Goal: Transaction & Acquisition: Purchase product/service

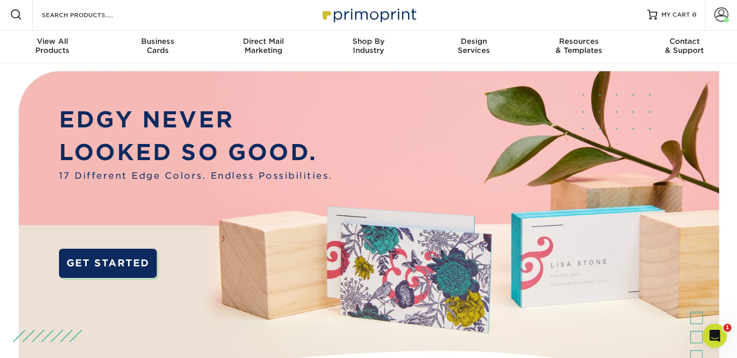
scroll to position [2, 0]
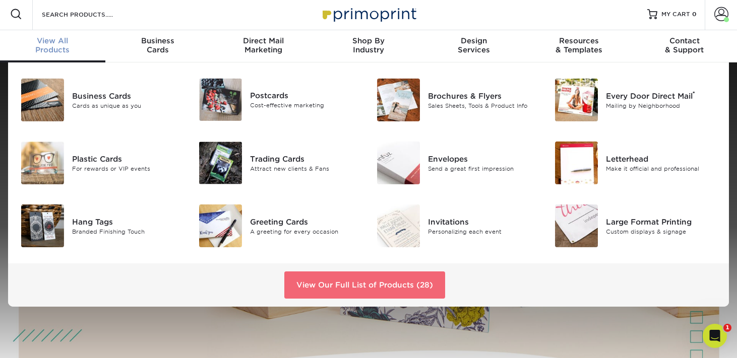
click at [361, 293] on link "View Our Full List of Products (28)" at bounding box center [364, 285] width 161 height 27
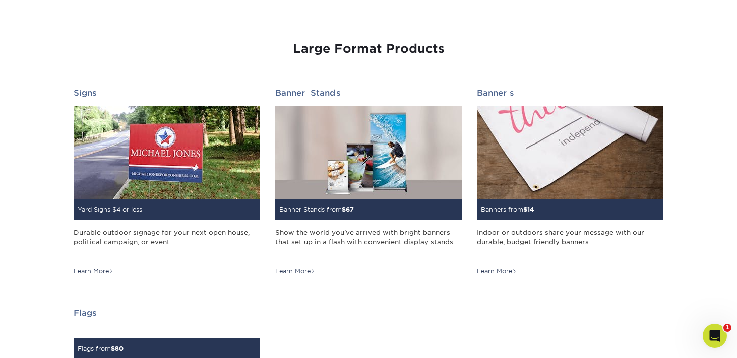
scroll to position [1436, 0]
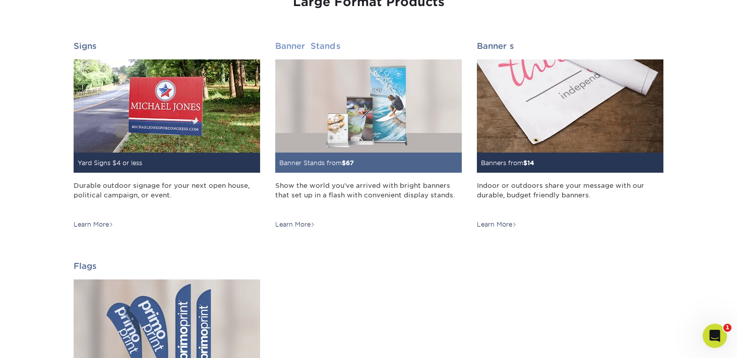
click at [396, 153] on img at bounding box center [368, 105] width 186 height 93
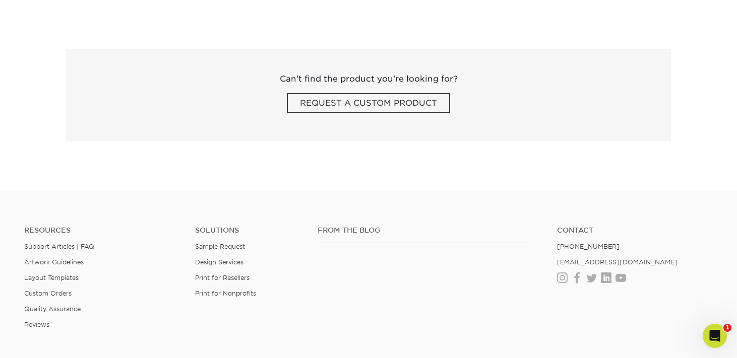
scroll to position [1359, 0]
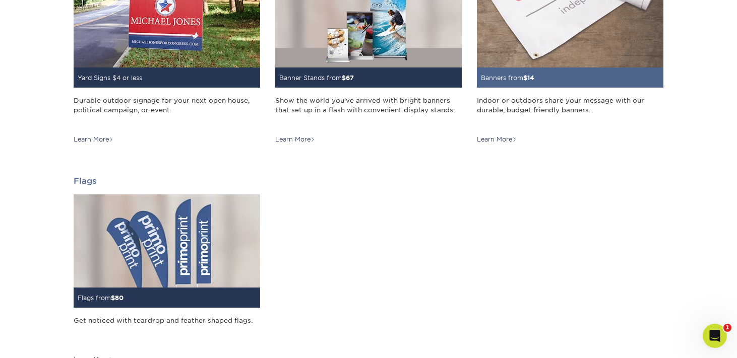
click at [567, 68] on img at bounding box center [570, 20] width 186 height 93
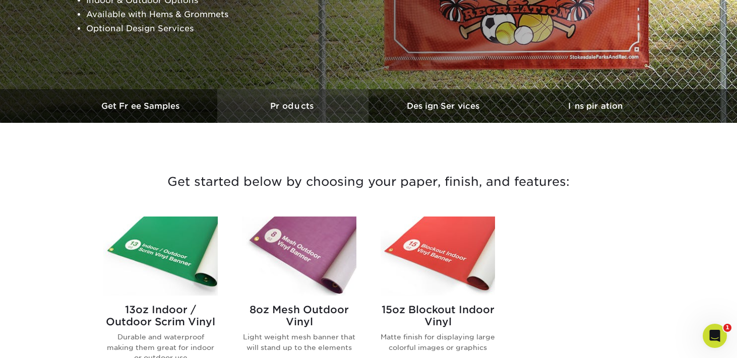
click at [304, 111] on h3 "Products" at bounding box center [292, 106] width 151 height 10
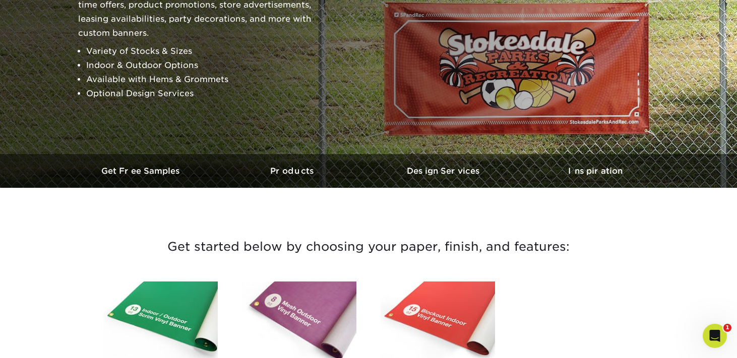
scroll to position [229, 0]
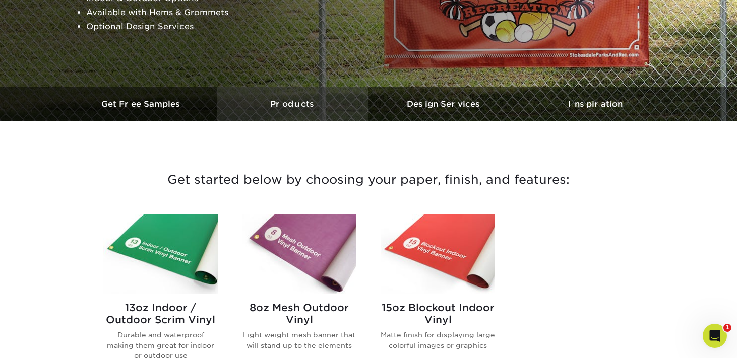
click at [300, 109] on h3 "Products" at bounding box center [292, 104] width 151 height 10
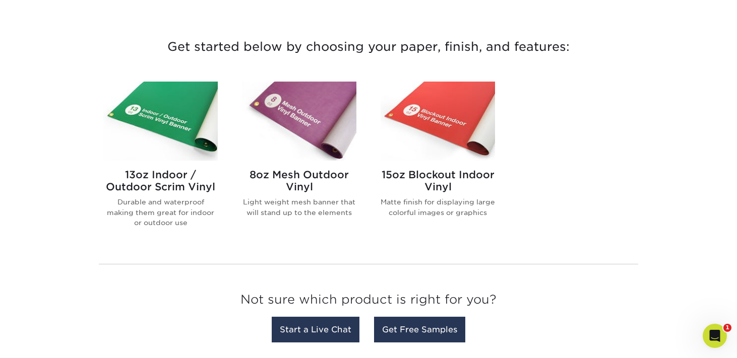
scroll to position [363, 0]
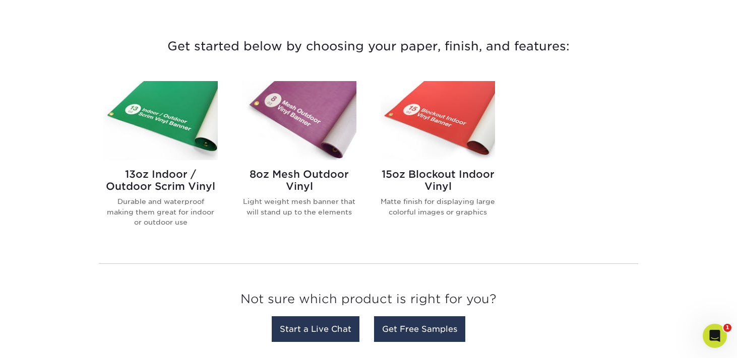
click at [444, 128] on img at bounding box center [437, 120] width 114 height 79
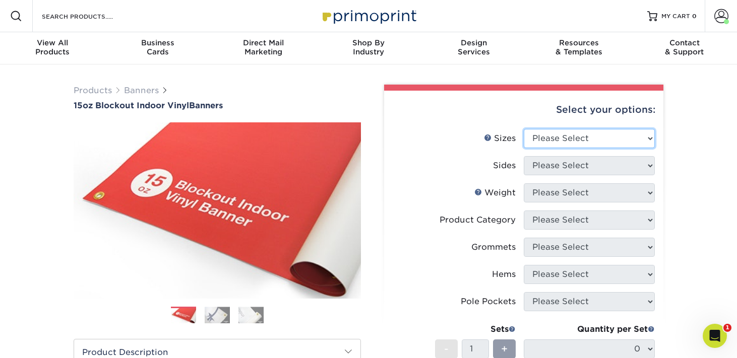
click at [583, 148] on select "Please Select 17" x 32" 18" x 24" 21" x 192" 22" x 35" 22" x 69" 24" x 36" 24" …" at bounding box center [588, 138] width 131 height 19
select select "24.00x48.00"
click at [524, 145] on select "Please Select 17" x 32" 18" x 24" 21" x 192" 22" x 35" 22" x 69" 24" x 36" 24" …" at bounding box center [588, 138] width 131 height 19
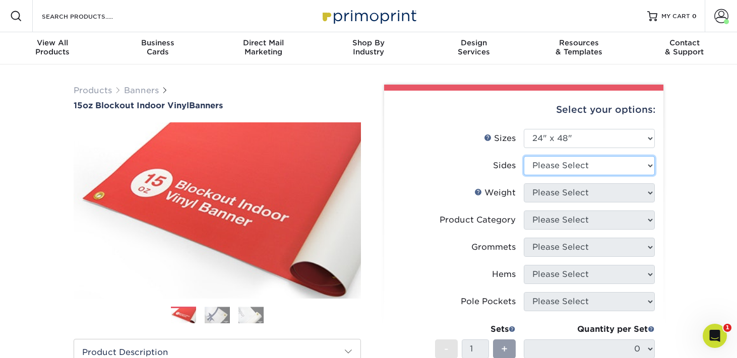
click at [581, 175] on select "Please Select Print Both Sides Print Front Only" at bounding box center [588, 165] width 131 height 19
select select "32d3c223-f82c-492b-b915-ba065a00862f"
click at [524, 175] on select "Please Select Print Both Sides Print Front Only" at bounding box center [588, 165] width 131 height 19
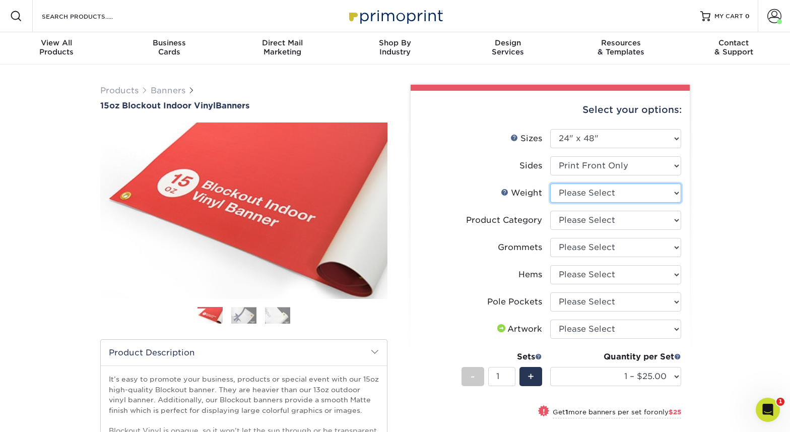
click at [629, 203] on select "Please Select 15OZBLOCKOUT" at bounding box center [615, 192] width 131 height 19
select select "15OZBLOCKOUT"
click at [551, 203] on select "Please Select 15OZBLOCKOUT" at bounding box center [615, 192] width 131 height 19
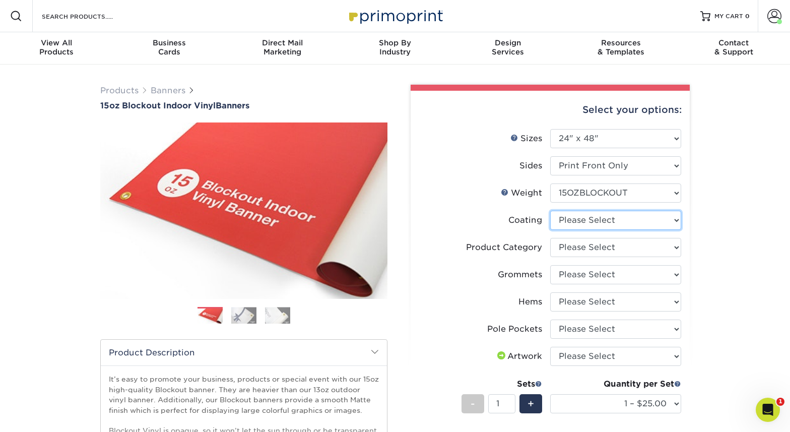
click at [627, 230] on select at bounding box center [615, 220] width 131 height 19
select select "3e7618de-abca-4bda-9f97-8b9129e913d8"
click at [551, 230] on select at bounding box center [615, 220] width 131 height 19
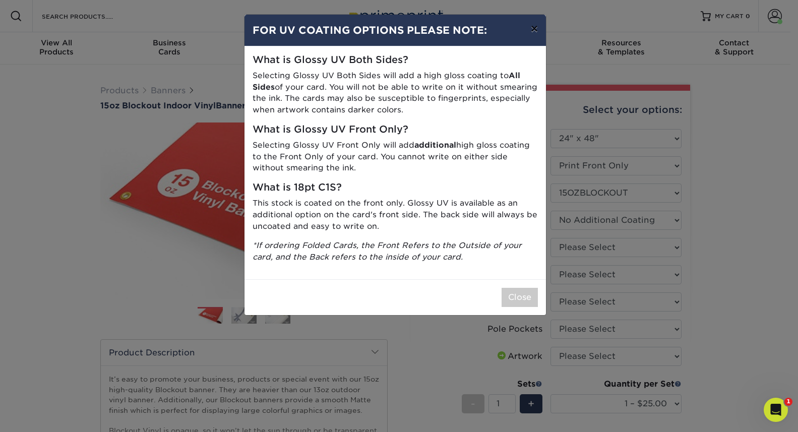
click at [532, 34] on button "×" at bounding box center [533, 29] width 23 height 28
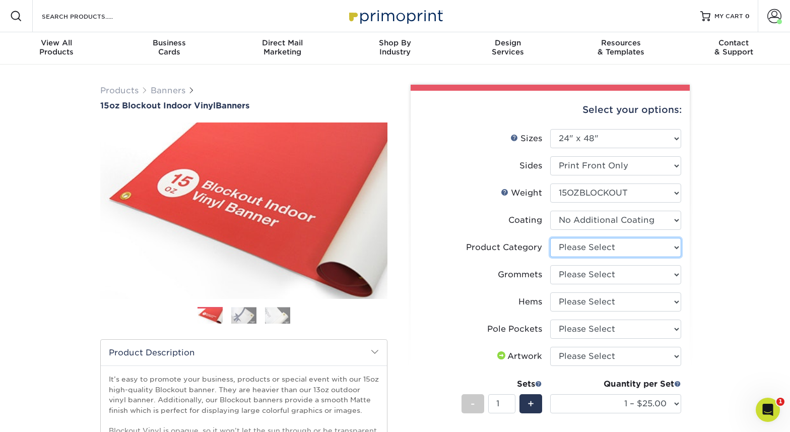
click at [625, 257] on select "Please Select 15oz Blockout Vinyl" at bounding box center [615, 247] width 131 height 19
select select "ab63990c-71be-4401-8343-b30abfa5ad7c"
click at [551, 257] on select "Please Select 15oz Blockout Vinyl" at bounding box center [615, 247] width 131 height 19
click at [622, 284] on select "Please Select No Grommets Yes, Grommet All 4 Corners Yes, Grommets Every 2 ft." at bounding box center [615, 274] width 131 height 19
select select "ce33bba6-a87b-4293-934d-6f372bdce3e6"
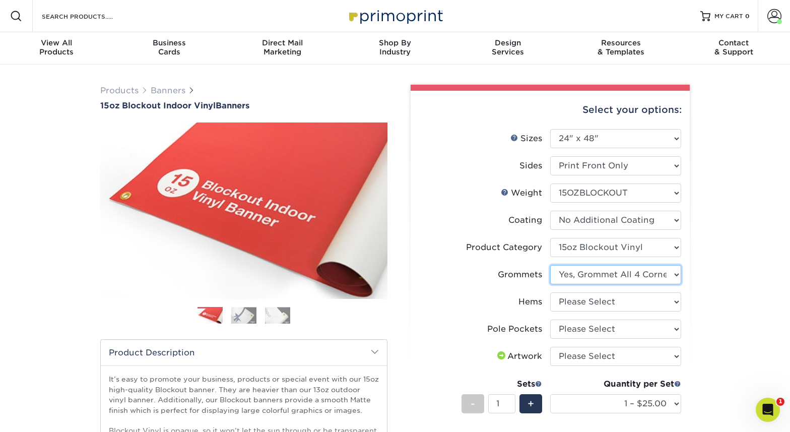
click at [551, 284] on select "Please Select No Grommets Yes, Grommet All 4 Corners Yes, Grommets Every 2 ft." at bounding box center [615, 274] width 131 height 19
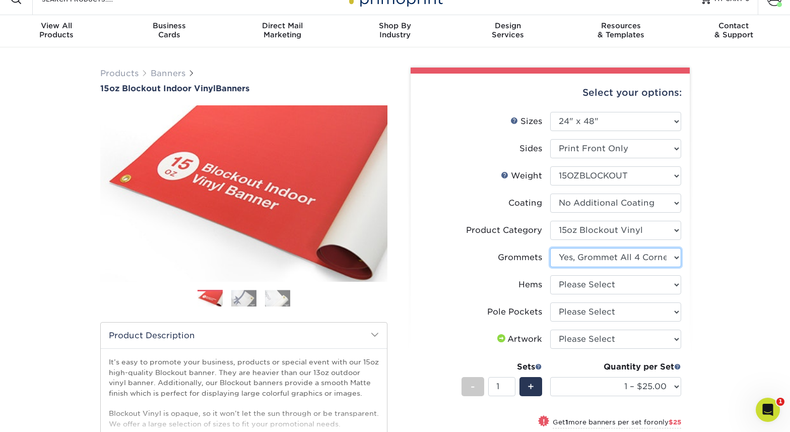
scroll to position [35, 0]
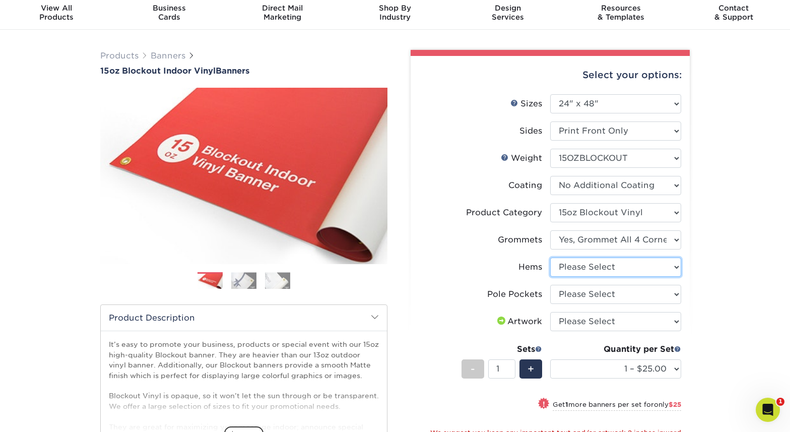
click at [610, 277] on select "Please Select No Hems/Pole Pockets Yes, Hems Top and Bottom Only Yes, Hems All …" at bounding box center [615, 266] width 131 height 19
select select "4e4ebf09-664b-4b70-8385-b564872d2e90"
click at [551, 277] on select "Please Select No Hems/Pole Pockets Yes, Hems Top and Bottom Only Yes, Hems All …" at bounding box center [615, 266] width 131 height 19
click at [606, 304] on select "Please Select No Pole Pockets 2 in. Left and Right 2 in. Top and Bottom 4 in. L…" at bounding box center [615, 294] width 131 height 19
select select "462c5fe9-21e9-49a0-afb4-1c6e8664fe13"
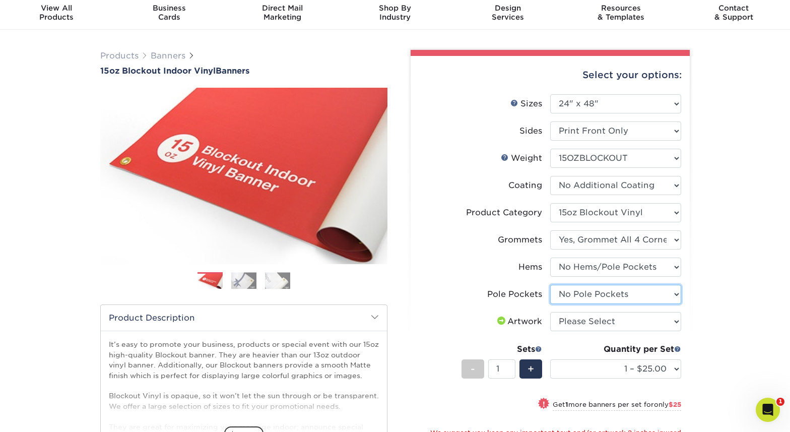
click at [551, 304] on select "Please Select No Pole Pockets 2 in. Left and Right 2 in. Top and Bottom 4 in. L…" at bounding box center [615, 294] width 131 height 19
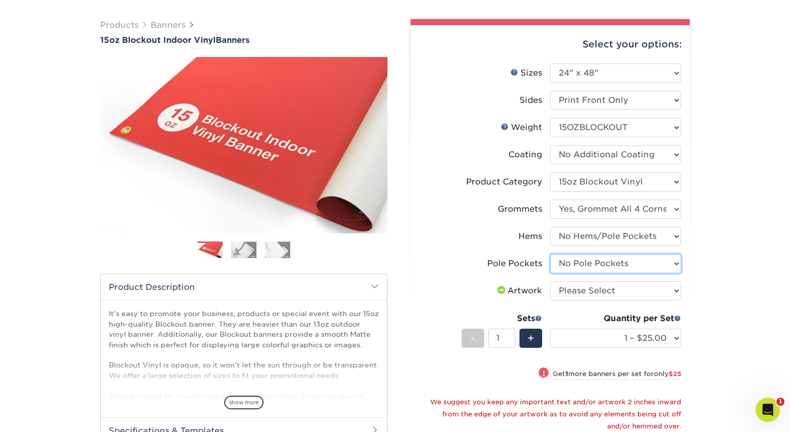
scroll to position [77, 0]
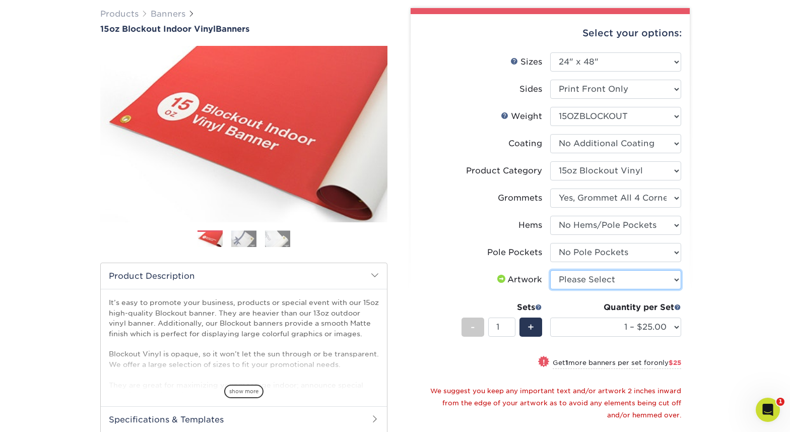
click at [578, 289] on select "Please Select I will upload files I need a design - $50" at bounding box center [615, 279] width 131 height 19
select select "upload"
click at [551, 289] on select "Please Select I will upload files I need a design - $50" at bounding box center [615, 279] width 131 height 19
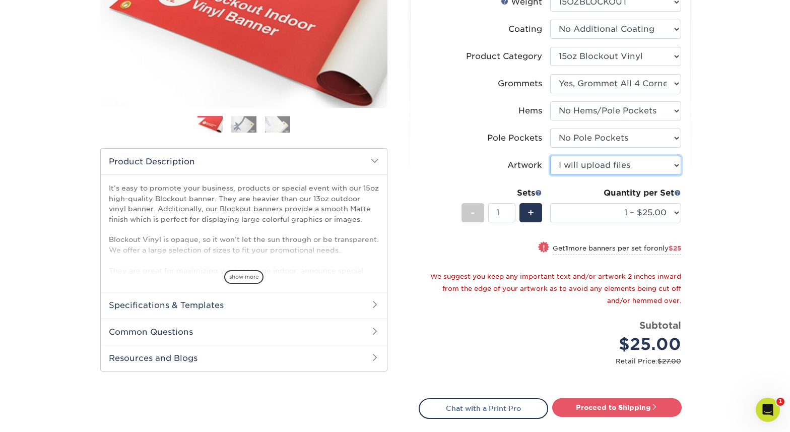
scroll to position [192, 0]
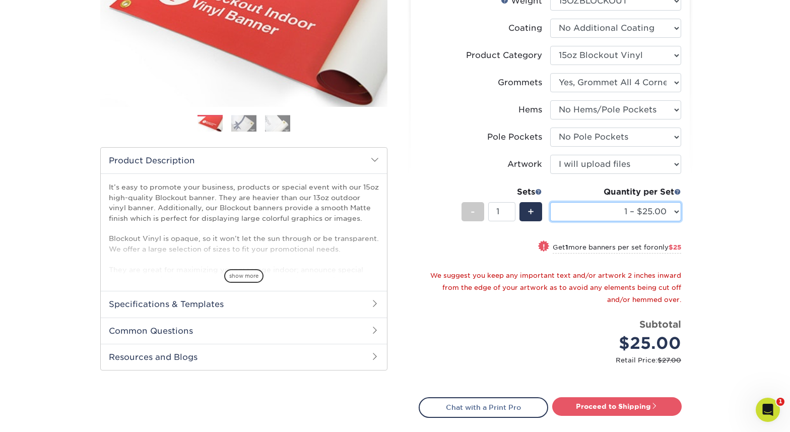
click at [666, 221] on select "1 – $25.00 2 – $50.00 3 – $74.00 4 – $99.00 5 – $123.00 6 – $148.00 7 – $172.00…" at bounding box center [615, 211] width 131 height 19
select select "5 – $123.00"
click at [551, 221] on select "1 – $25.00 2 – $50.00 3 – $74.00 4 – $99.00 5 – $123.00 6 – $148.00 7 – $172.00…" at bounding box center [615, 211] width 131 height 19
click at [673, 221] on select "1 – $25.00 2 – $50.00 3 – $74.00 4 – $99.00 5 – $123.00 6 – $148.00 7 – $172.00…" at bounding box center [615, 211] width 131 height 19
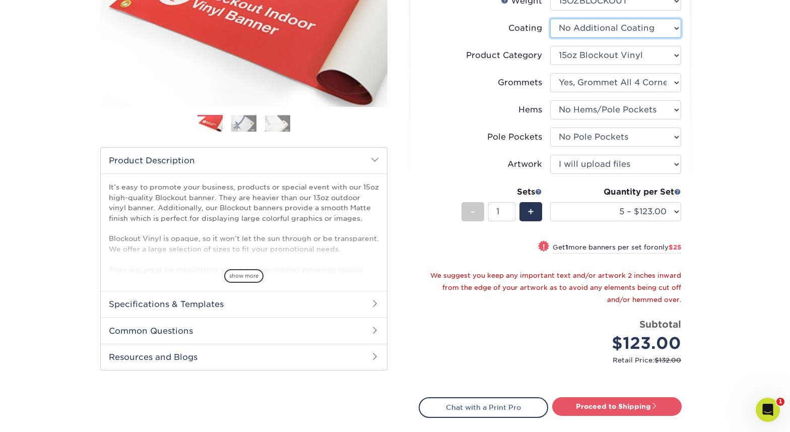
click at [663, 38] on select at bounding box center [615, 28] width 131 height 19
select select "-1"
click at [551, 38] on select at bounding box center [615, 28] width 131 height 19
select select "-1"
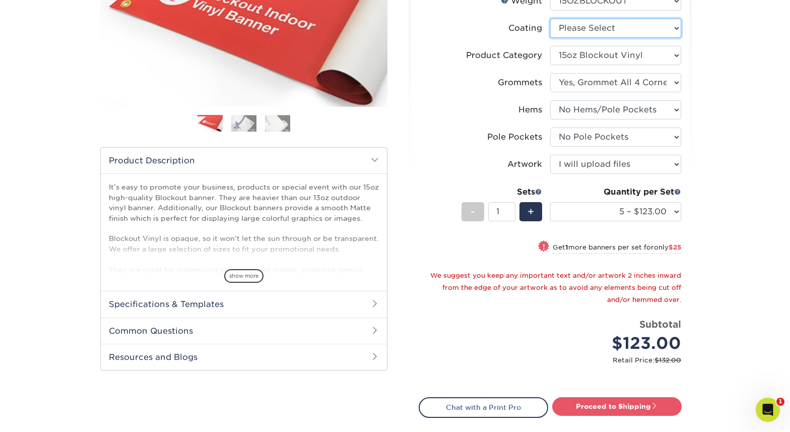
select select "-1"
select select
select select "-1"
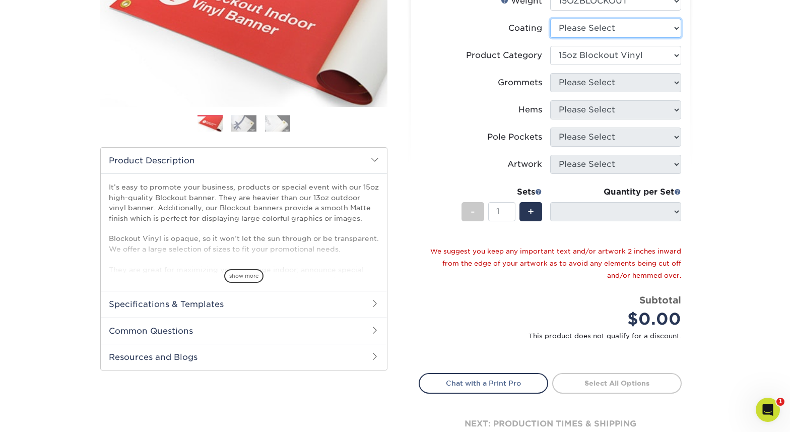
click at [674, 38] on select at bounding box center [615, 28] width 131 height 19
click at [649, 38] on select at bounding box center [615, 28] width 131 height 19
select select "3e7618de-abca-4bda-9f97-8b9129e913d8"
click at [551, 38] on select at bounding box center [615, 28] width 131 height 19
select select "-1"
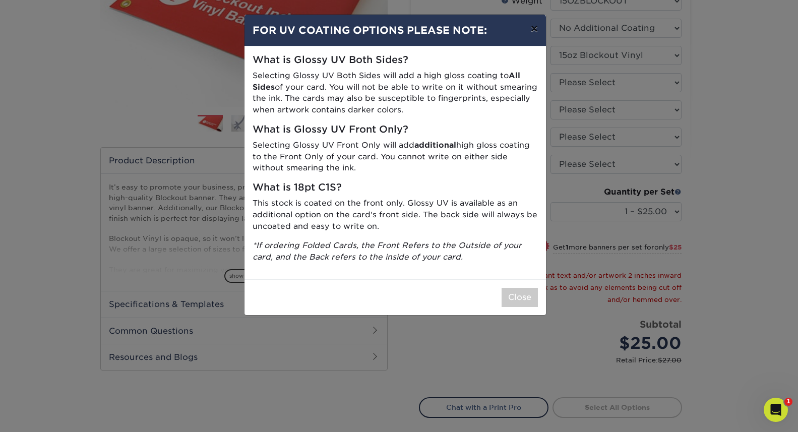
click at [530, 37] on button "×" at bounding box center [533, 29] width 23 height 28
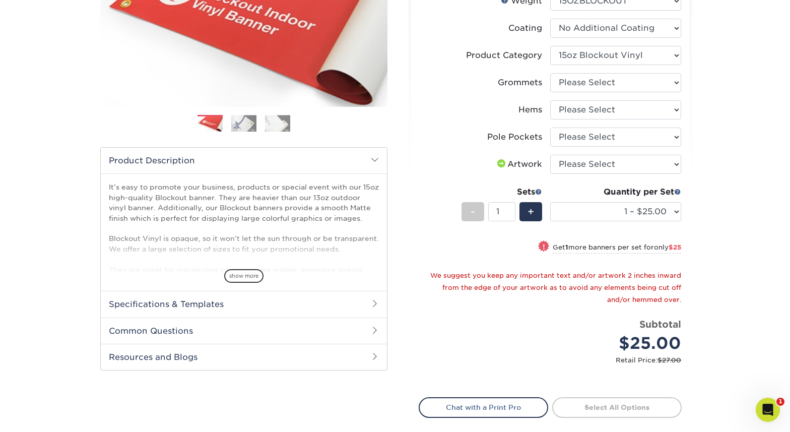
drag, startPoint x: 698, startPoint y: 129, endPoint x: 689, endPoint y: 123, distance: 10.6
click at [698, 129] on div "Products Banners 15oz Blockout Indoor Vinyl Banners Previous Next Bleed:" at bounding box center [395, 194] width 790 height 642
click at [661, 92] on select "Please Select No Grommets Yes, Grommet All 4 Corners Yes, Grommets Every 2 ft." at bounding box center [615, 82] width 131 height 19
select select "ce33bba6-a87b-4293-934d-6f372bdce3e6"
click at [551, 92] on select "Please Select No Grommets Yes, Grommet All 4 Corners Yes, Grommets Every 2 ft." at bounding box center [615, 82] width 131 height 19
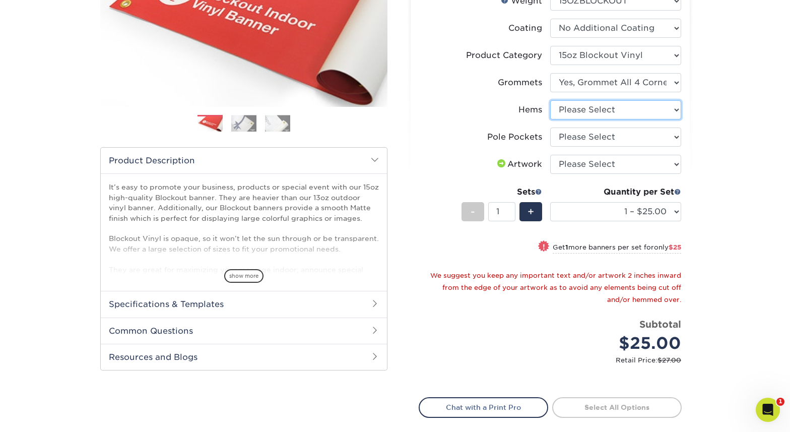
click at [643, 119] on select "Please Select No Hems/Pole Pockets Yes, Hems Top and Bottom Only Yes, Hems All …" at bounding box center [615, 109] width 131 height 19
select select "4e4ebf09-664b-4b70-8385-b564872d2e90"
click at [551, 119] on select "Please Select No Hems/Pole Pockets Yes, Hems Top and Bottom Only Yes, Hems All …" at bounding box center [615, 109] width 131 height 19
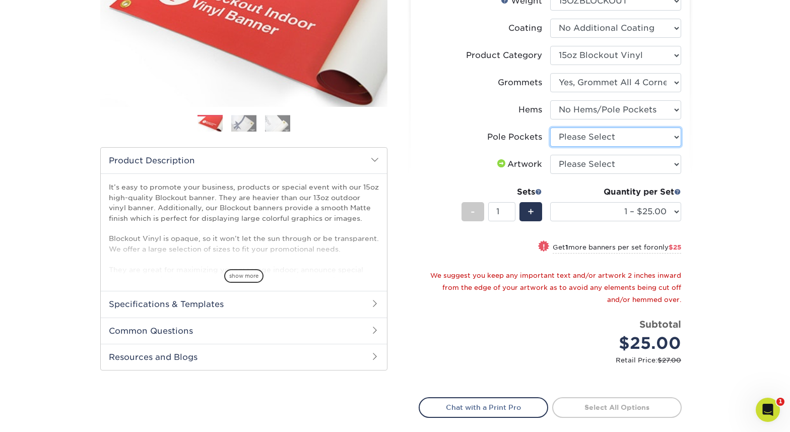
click at [640, 147] on select "Please Select No Pole Pockets 2 in. Left and Right 2 in. Top and Bottom 4 in. L…" at bounding box center [615, 136] width 131 height 19
select select "462c5fe9-21e9-49a0-afb4-1c6e8664fe13"
click at [551, 147] on select "Please Select No Pole Pockets 2 in. Left and Right 2 in. Top and Bottom 4 in. L…" at bounding box center [615, 136] width 131 height 19
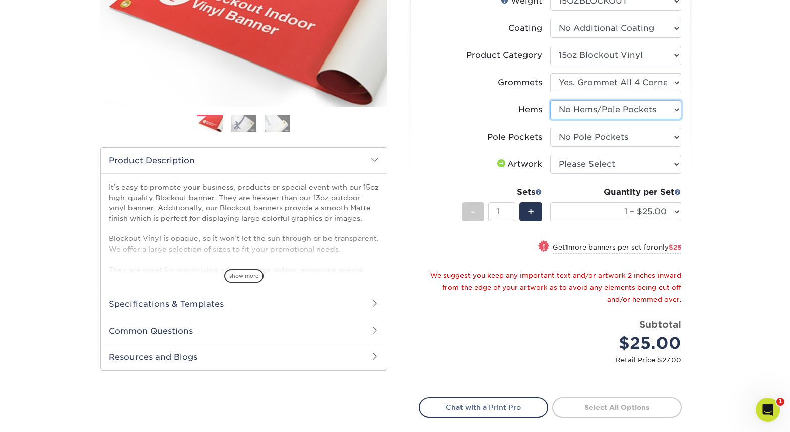
click at [638, 119] on select "Please Select No Hems/Pole Pockets Yes, Hems Top and Bottom Only Yes, Hems All …" at bounding box center [615, 109] width 131 height 19
click at [551, 119] on select "Please Select No Hems/Pole Pockets Yes, Hems Top and Bottom Only Yes, Hems All …" at bounding box center [615, 109] width 131 height 19
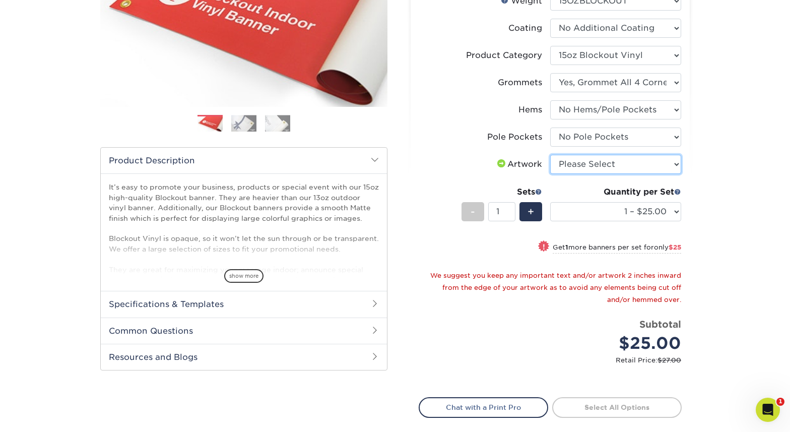
click at [629, 174] on select "Please Select I will upload files I need a design - $50" at bounding box center [615, 164] width 131 height 19
select select "upload"
click at [551, 174] on select "Please Select I will upload files I need a design - $50" at bounding box center [615, 164] width 131 height 19
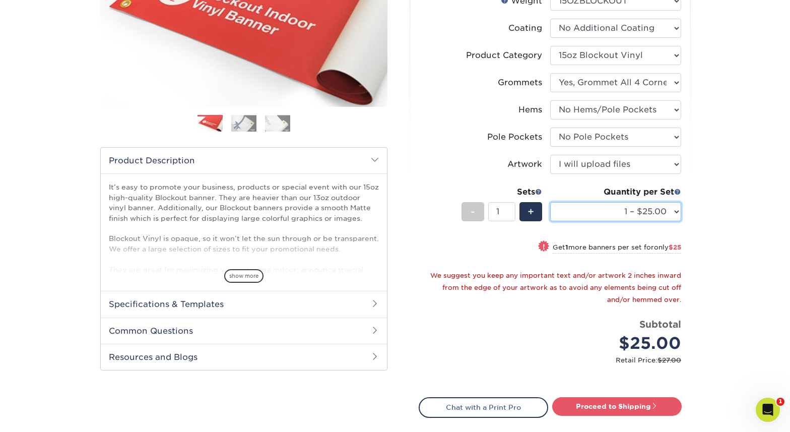
click at [669, 221] on select "1 – $25.00 2 – $50.00 3 – $74.00 4 – $99.00 5 – $123.00 6 – $148.00 7 – $172.00…" at bounding box center [615, 211] width 131 height 19
select select "5 – $123.00"
click at [551, 221] on select "1 – $25.00 2 – $50.00 3 – $74.00 4 – $99.00 5 – $123.00 6 – $148.00 7 – $172.00…" at bounding box center [615, 211] width 131 height 19
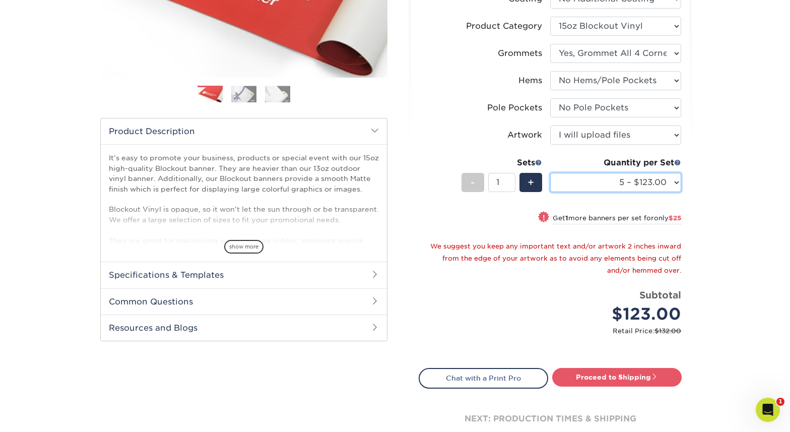
scroll to position [285, 0]
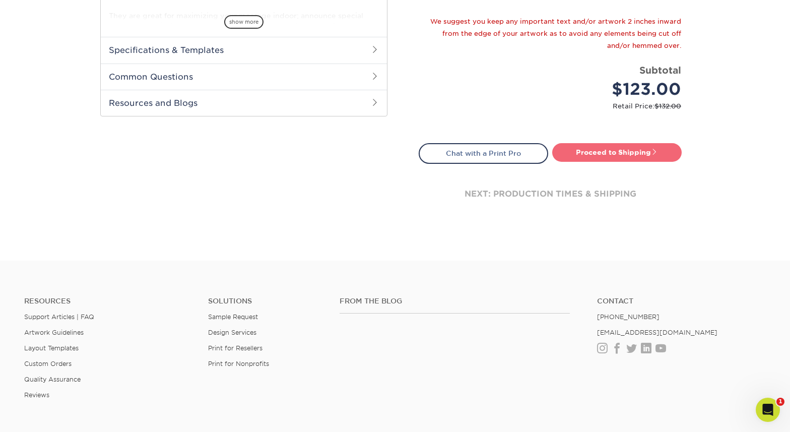
click at [624, 161] on link "Proceed to Shipping" at bounding box center [616, 152] width 129 height 18
type input "Set 1"
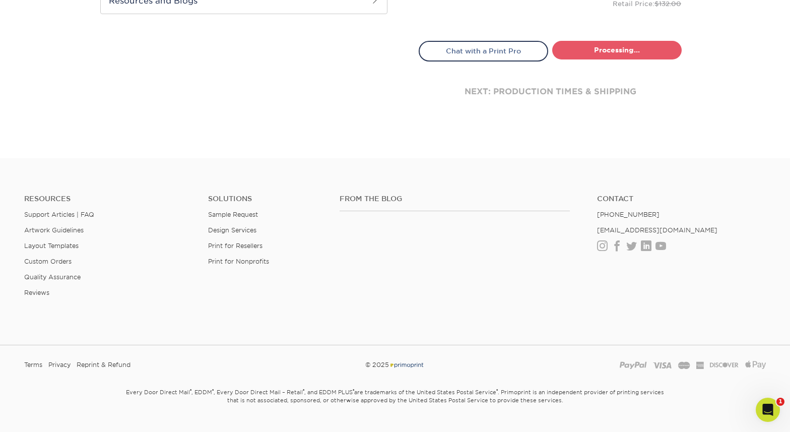
select select "9958ba98-6093-497a-9abe-2eac1eada820"
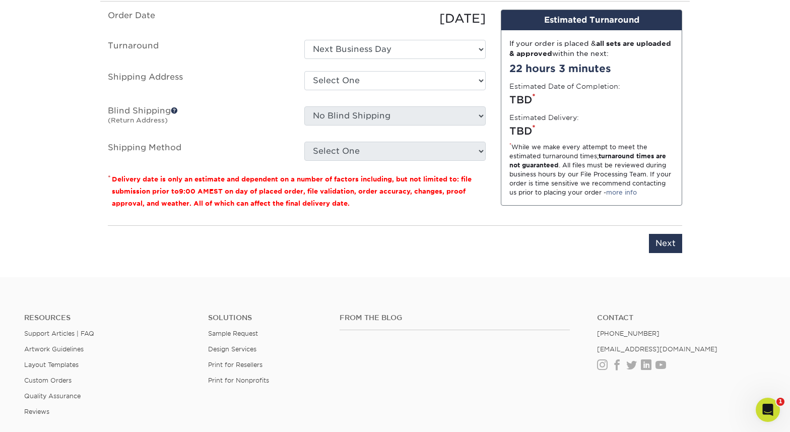
scroll to position [700, 0]
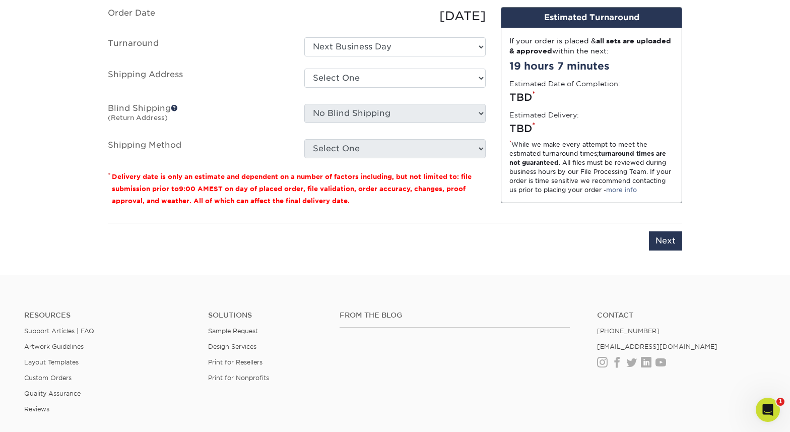
drag, startPoint x: 295, startPoint y: 59, endPoint x: 265, endPoint y: 57, distance: 30.3
type input "1"
type input "B"
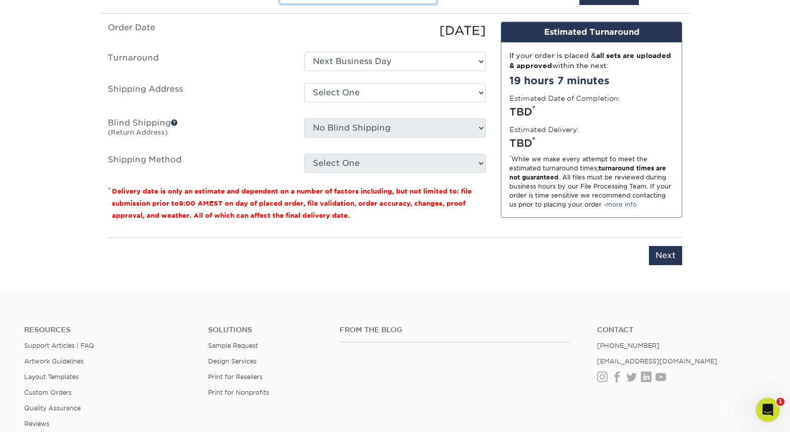
type input "Influencer Banner"
click at [439, 136] on ul "Order Date 10/08/2025 Turnaround Select One Next Business Day Shipping Address …" at bounding box center [297, 97] width 378 height 151
click at [434, 71] on select "Select One Next Business Day" at bounding box center [394, 61] width 181 height 19
click at [390, 102] on select "Select One CY MI Elk Grove Fullerton KBC MI Royal Oak + Add New Address" at bounding box center [394, 92] width 181 height 19
select select "106833"
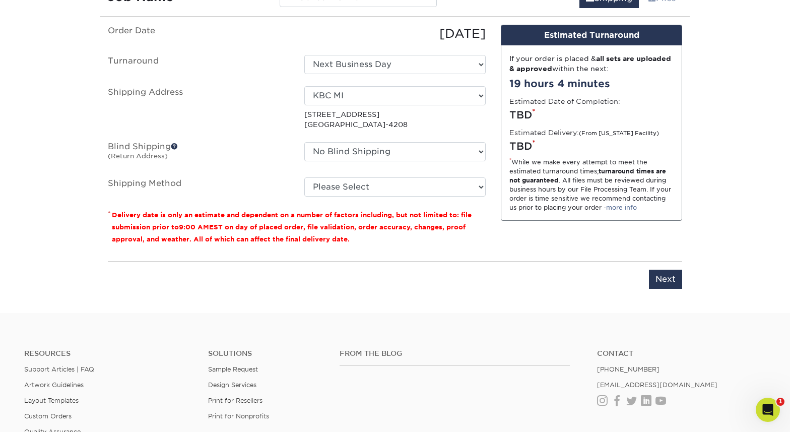
scroll to position [671, 0]
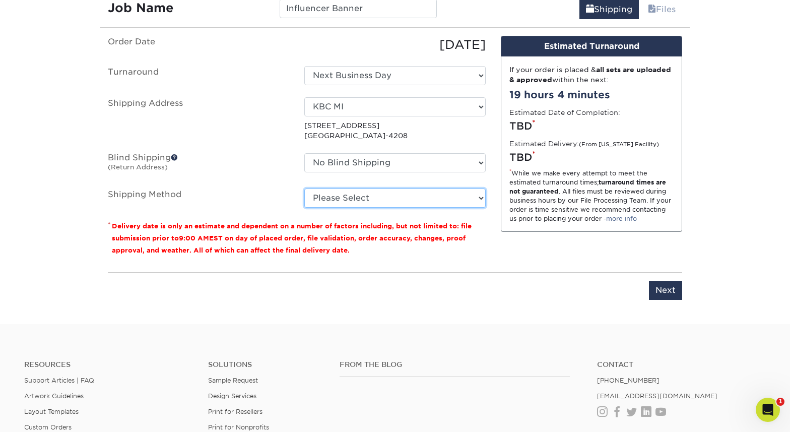
click at [394, 208] on select "Please Select Flat Rate Shipping (+$11.20) Ground Shipping (+$15.02) 3 Day Ship…" at bounding box center [394, 197] width 181 height 19
select select "G4MFLATRATE"
click at [304, 208] on select "Please Select Flat Rate Shipping (+$11.20) Ground Shipping (+$15.02) 3 Day Ship…" at bounding box center [394, 197] width 181 height 19
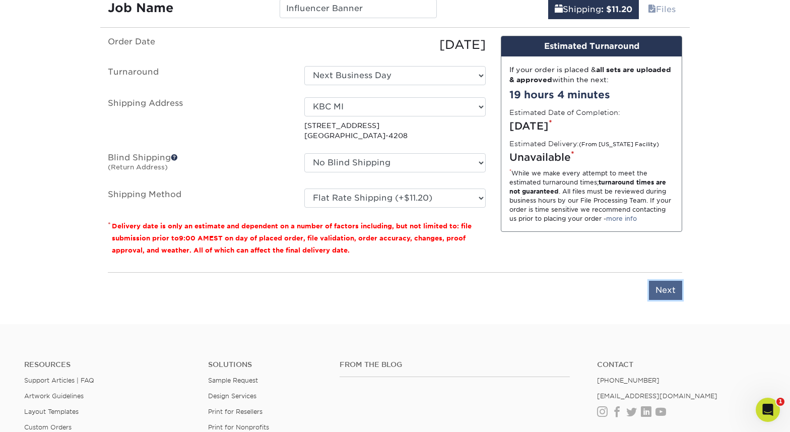
click at [660, 300] on input "Next" at bounding box center [665, 290] width 33 height 19
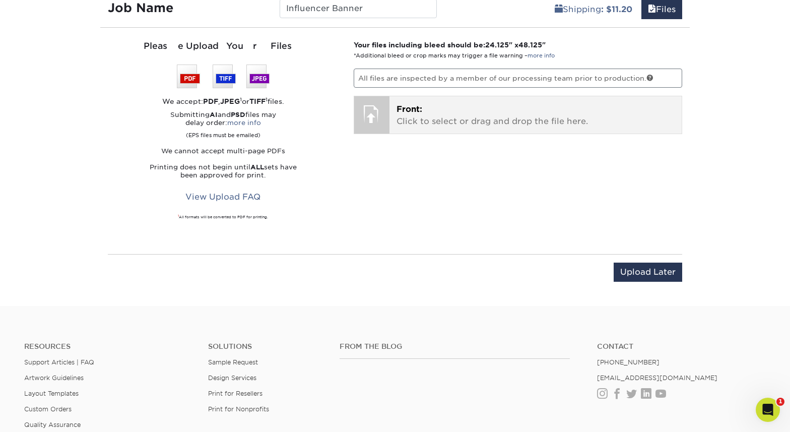
click at [442, 127] on p "Front: Click to select or drag and drop the file here." at bounding box center [535, 115] width 279 height 24
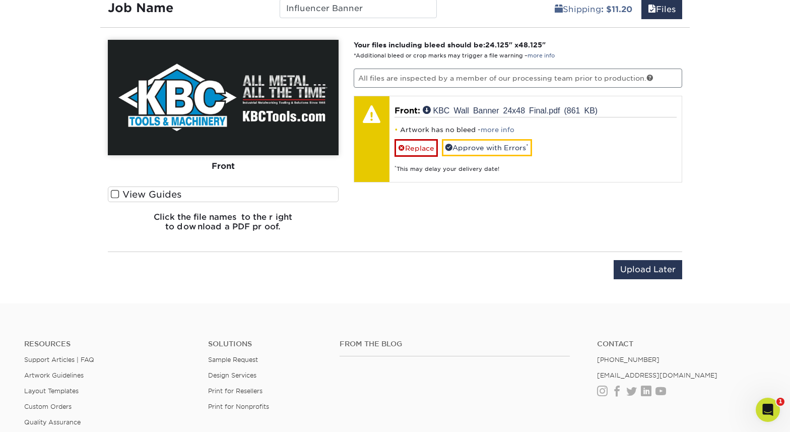
scroll to position [669, 0]
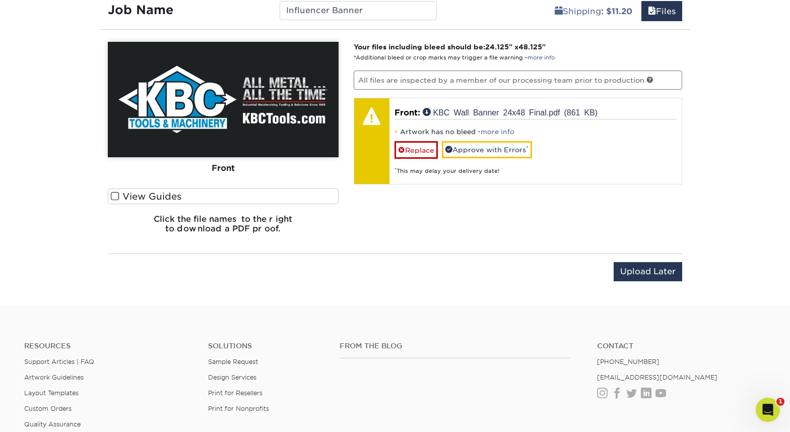
click at [112, 201] on span at bounding box center [115, 196] width 9 height 10
click at [0, 0] on input "View Guides" at bounding box center [0, 0] width 0 height 0
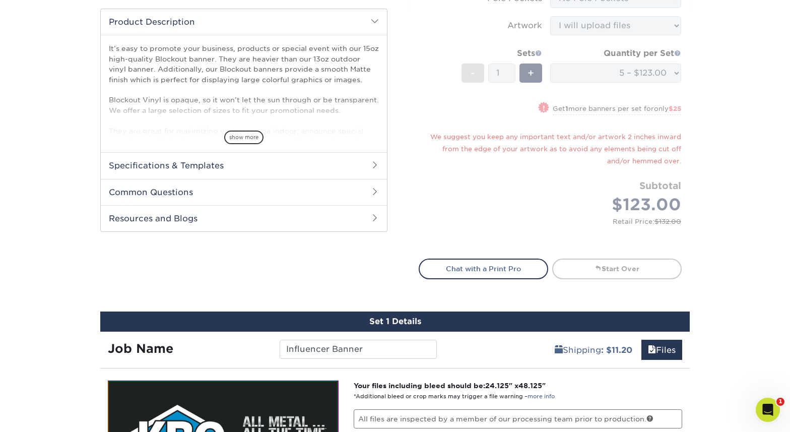
scroll to position [300, 0]
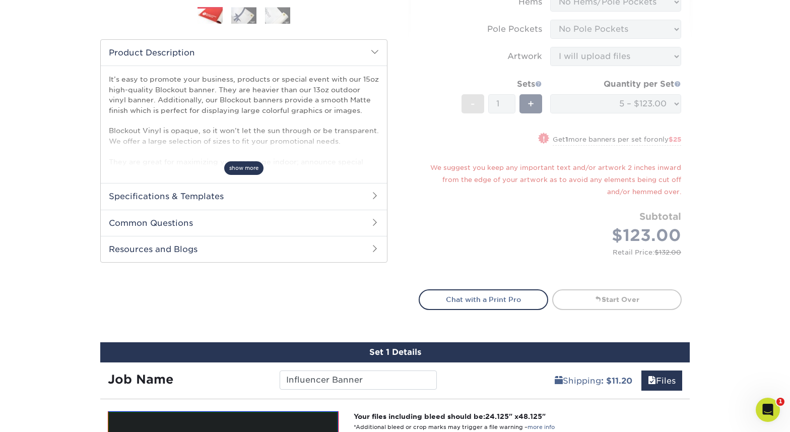
click at [249, 175] on span "show more" at bounding box center [243, 168] width 39 height 14
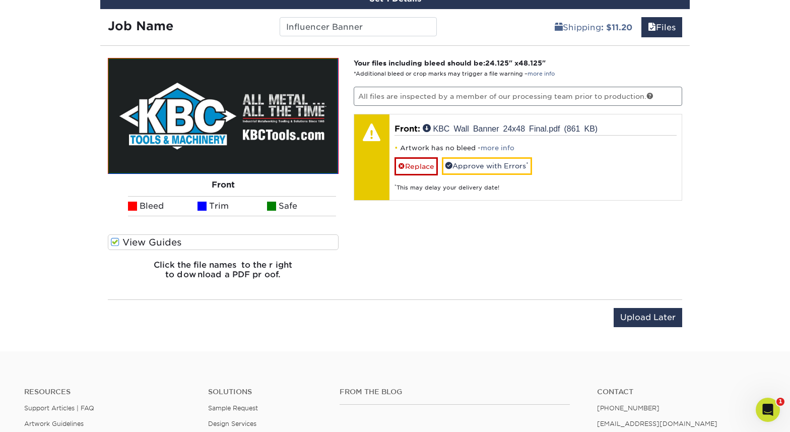
scroll to position [818, 0]
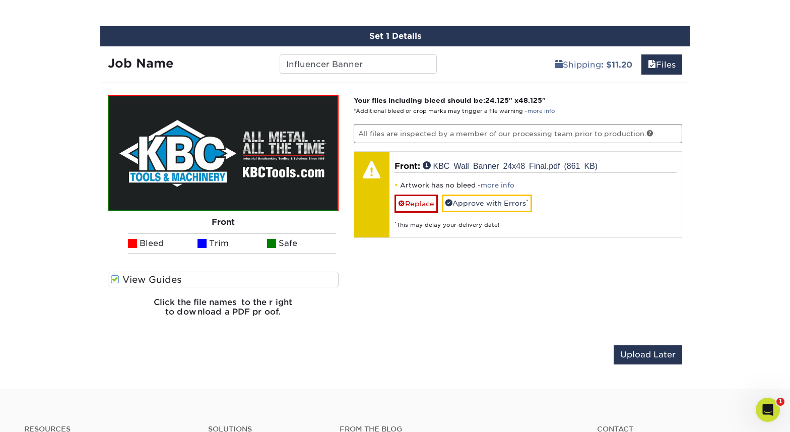
scroll to position [747, 0]
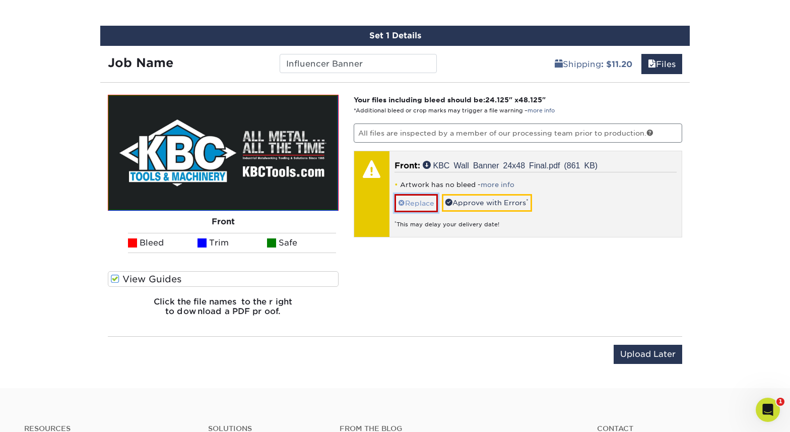
click at [407, 212] on link "Replace" at bounding box center [415, 203] width 43 height 18
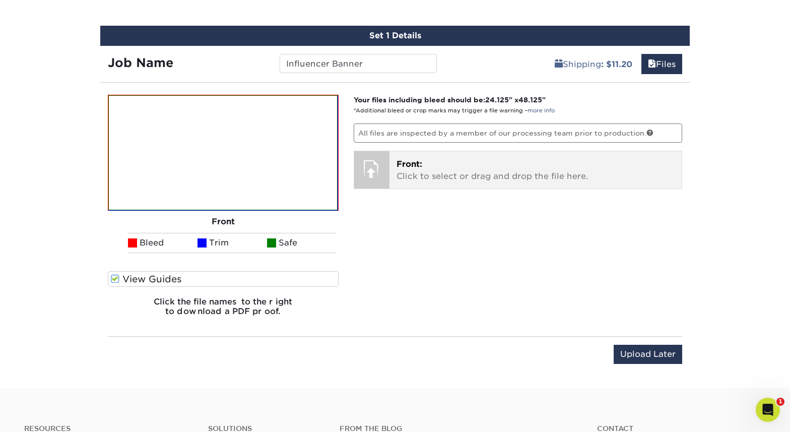
click at [405, 182] on p "Front: Click to select or drag and drop the file here." at bounding box center [535, 170] width 279 height 24
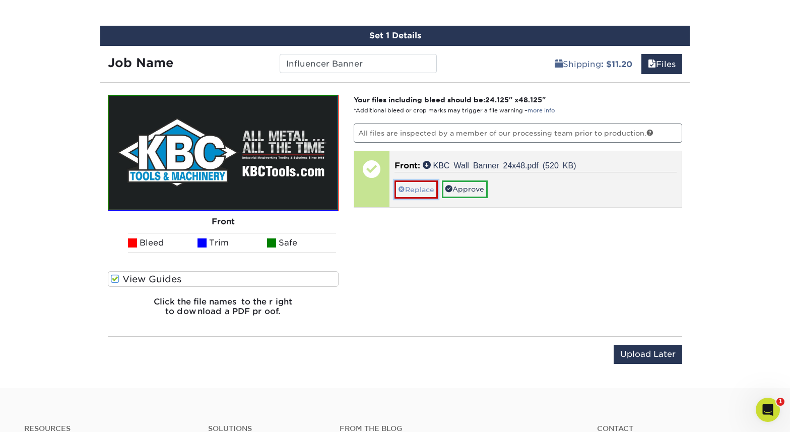
click at [431, 198] on link "Replace" at bounding box center [415, 189] width 43 height 18
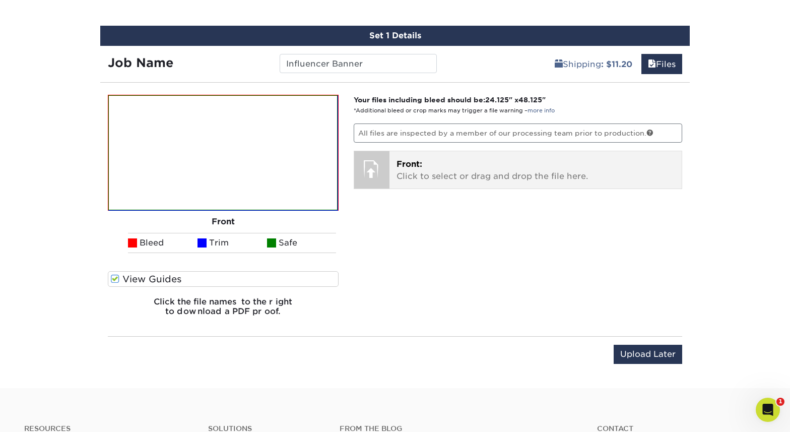
click at [428, 182] on p "Front: Click to select or drag and drop the file here." at bounding box center [535, 170] width 279 height 24
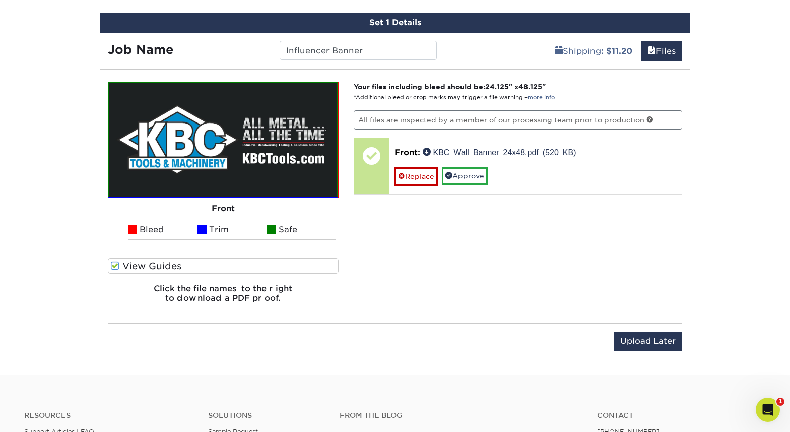
scroll to position [758, 0]
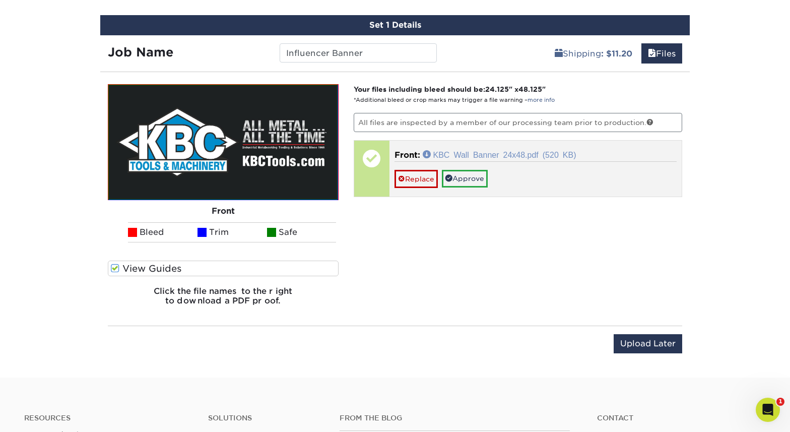
click at [456, 158] on link "KBC Wall Banner 24x48.pdf (520 KB)" at bounding box center [500, 154] width 154 height 8
click at [471, 187] on link "Approve" at bounding box center [465, 178] width 46 height 17
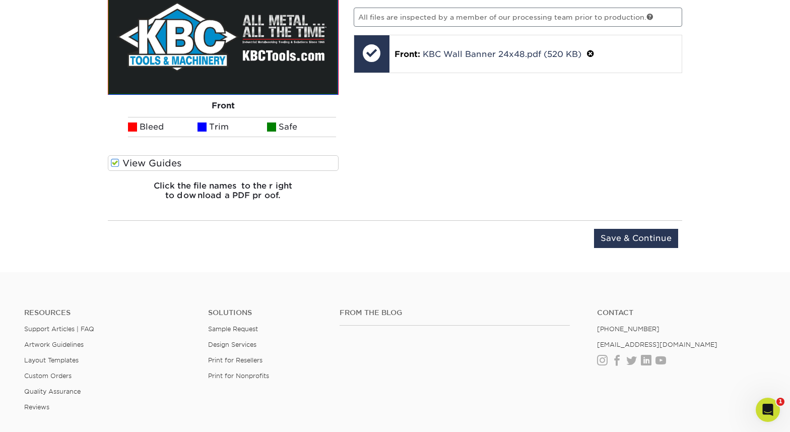
scroll to position [875, 0]
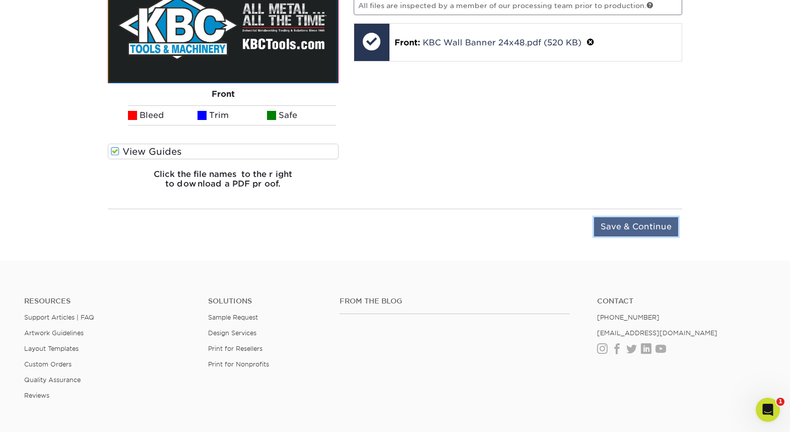
click at [608, 236] on input "Save & Continue" at bounding box center [636, 226] width 84 height 19
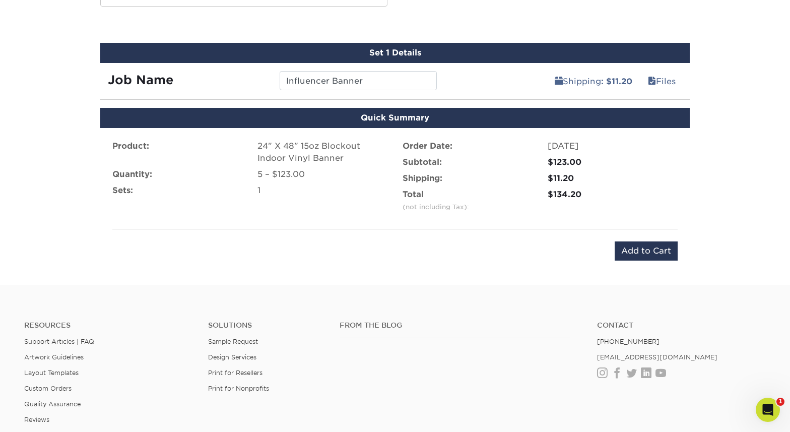
scroll to position [809, 0]
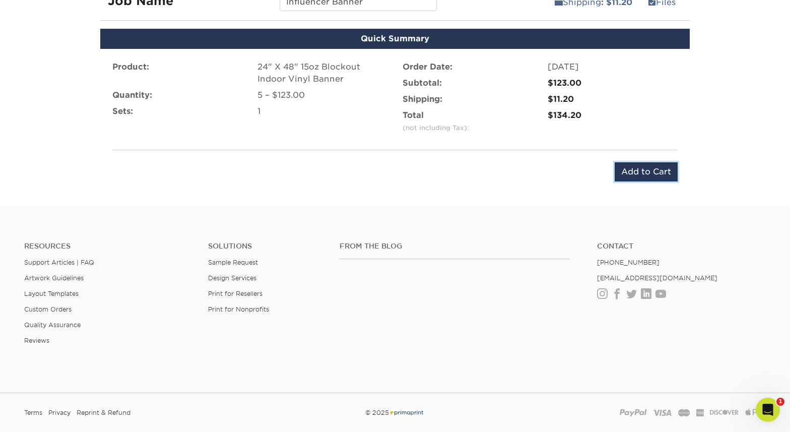
click at [629, 181] on input "Add to Cart" at bounding box center [646, 171] width 63 height 19
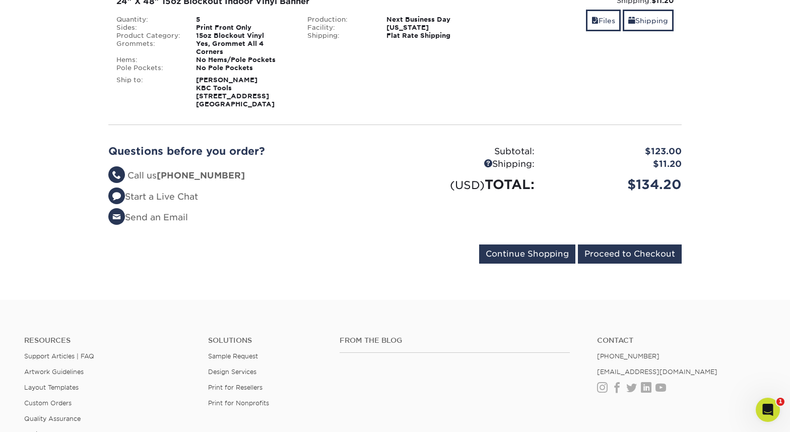
scroll to position [190, 0]
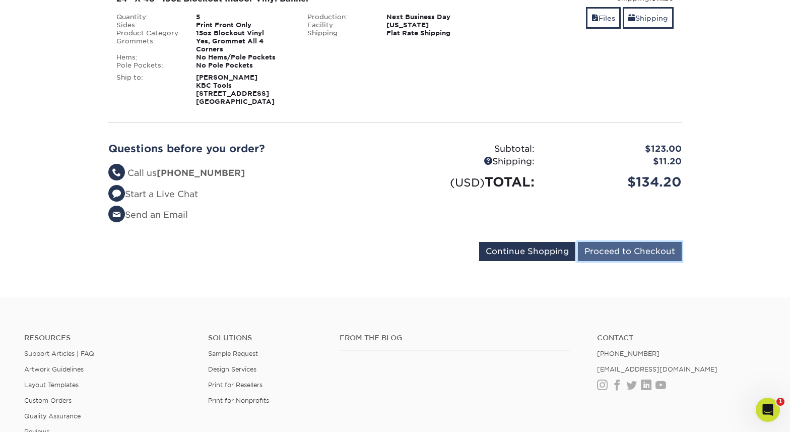
click at [603, 261] on input "Proceed to Checkout" at bounding box center [630, 251] width 104 height 19
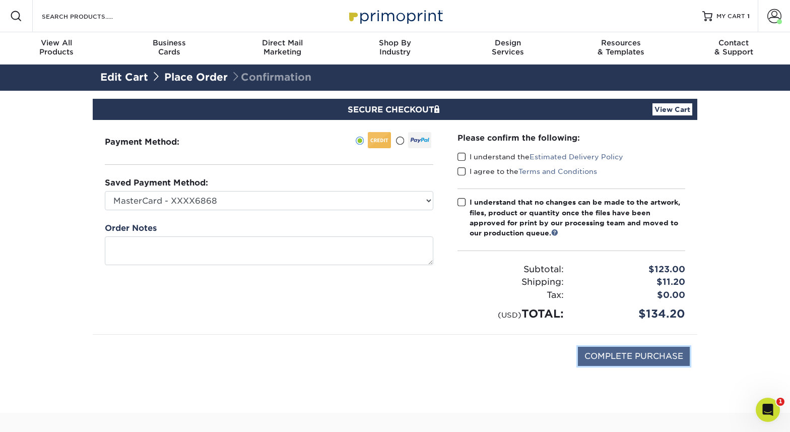
click at [632, 366] on input "COMPLETE PURCHASE" at bounding box center [634, 356] width 112 height 19
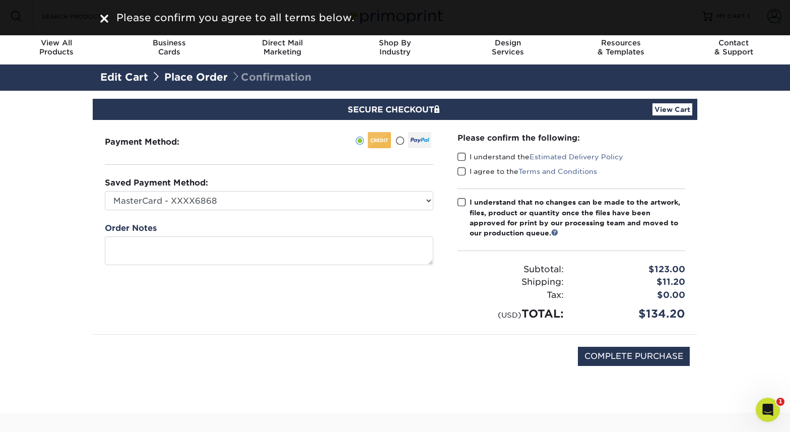
click at [464, 162] on span at bounding box center [461, 157] width 9 height 10
click at [0, 0] on input "I understand the Estimated Delivery Policy" at bounding box center [0, 0] width 0 height 0
click at [463, 176] on span at bounding box center [461, 172] width 9 height 10
click at [0, 0] on input "I agree to the Terms and Conditions" at bounding box center [0, 0] width 0 height 0
click at [463, 207] on span at bounding box center [461, 202] width 9 height 10
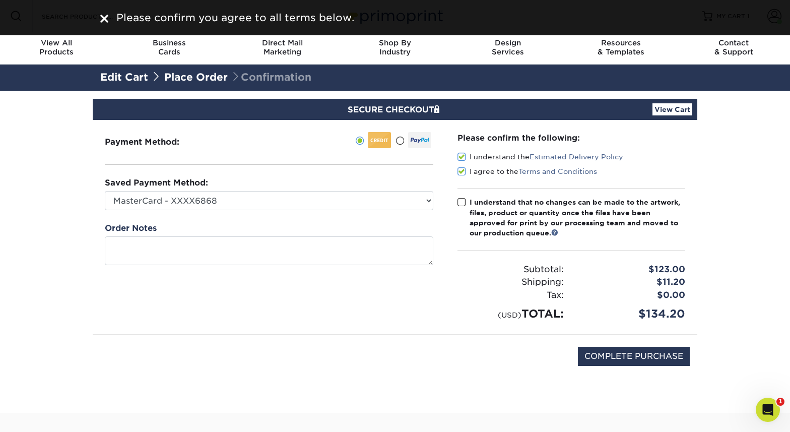
click at [0, 0] on input "I understand that no changes can be made to the artwork, files, product or quan…" at bounding box center [0, 0] width 0 height 0
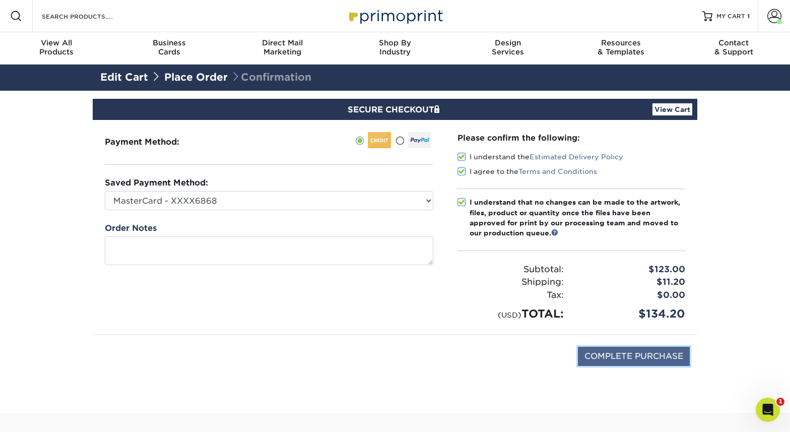
click at [621, 366] on input "COMPLETE PURCHASE" at bounding box center [634, 356] width 112 height 19
type input "PROCESSING, PLEASE WAIT..."
